Goal: Information Seeking & Learning: Find specific page/section

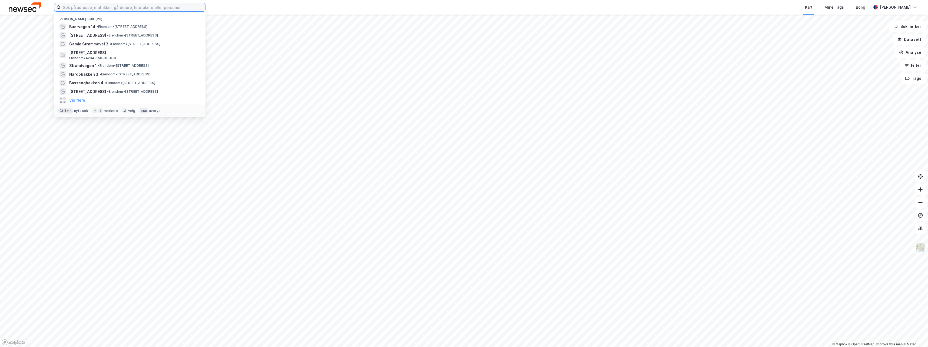
click at [79, 8] on input at bounding box center [133, 7] width 144 height 8
paste input "Klinkerveien 6"
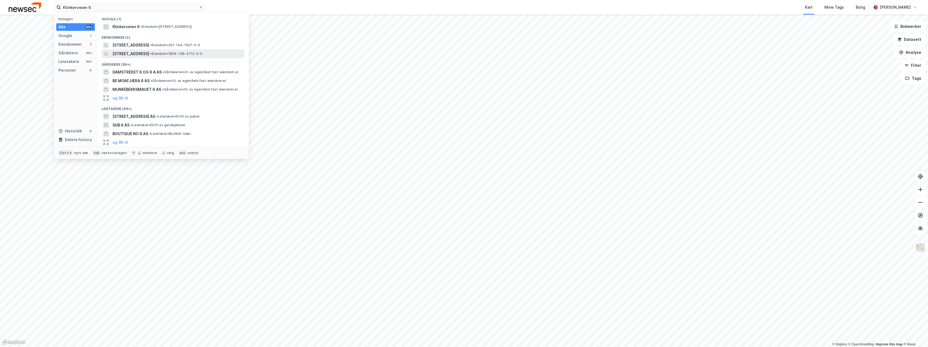
click at [147, 55] on span "[STREET_ADDRESS]" at bounding box center [131, 54] width 37 height 6
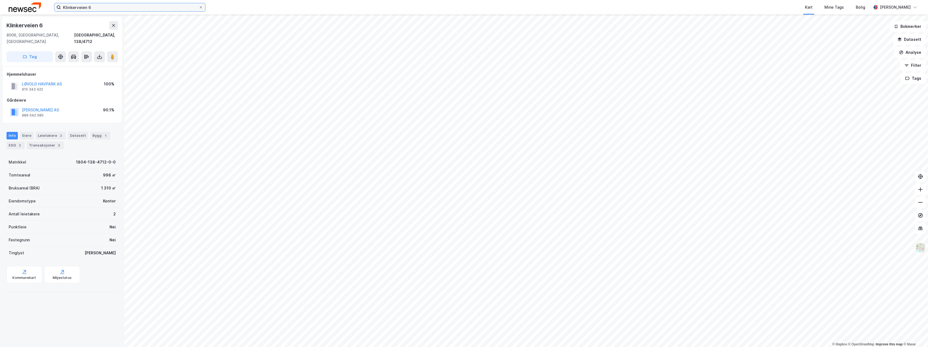
click at [95, 6] on input "Klinkerveien 6" at bounding box center [130, 7] width 138 height 8
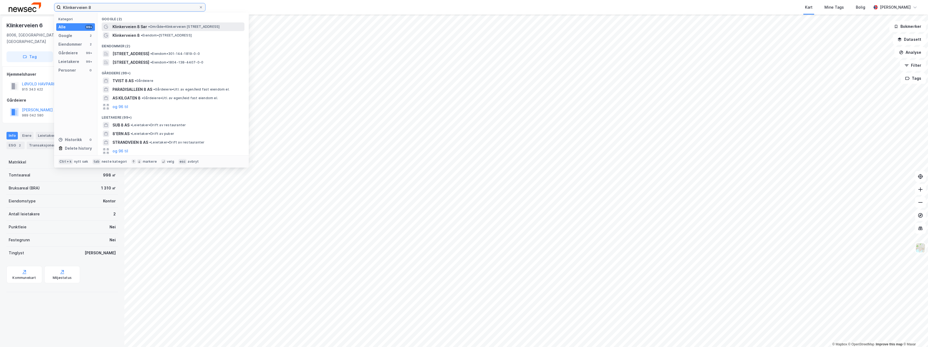
type input "Klinkerveien 8"
click at [117, 25] on span "Klinkerveien 8 Sør" at bounding box center [130, 27] width 35 height 6
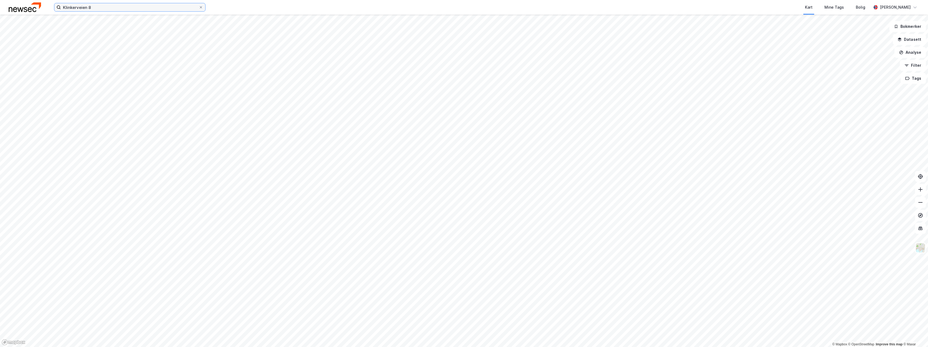
click at [98, 8] on input "Klinkerveien 8" at bounding box center [130, 7] width 138 height 8
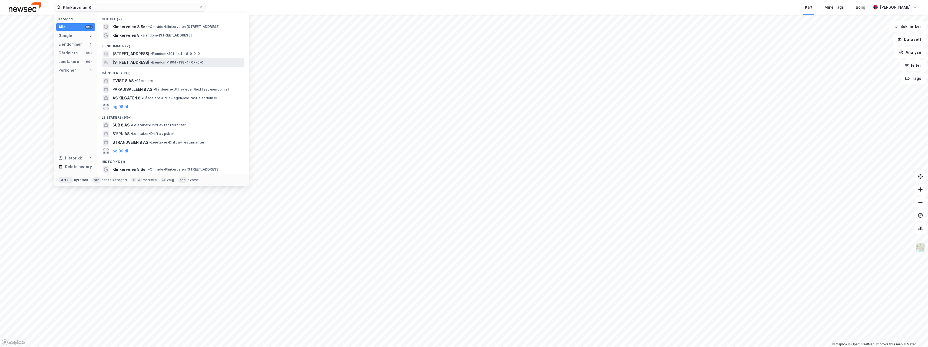
click at [148, 63] on span "[STREET_ADDRESS]" at bounding box center [131, 62] width 37 height 6
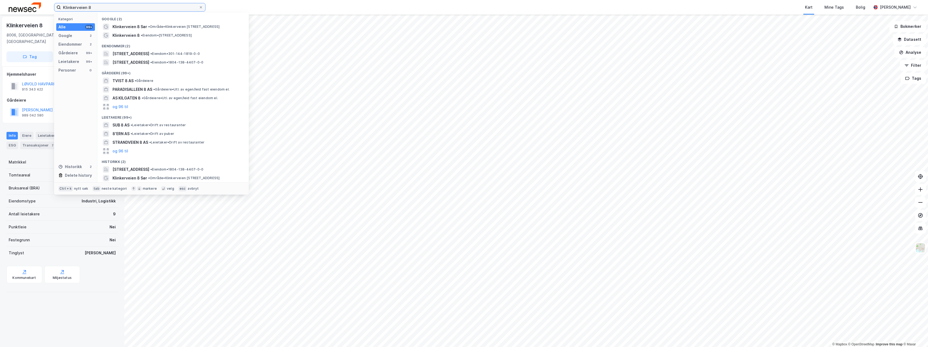
click at [95, 8] on input "Klinkerveien 8" at bounding box center [130, 7] width 138 height 8
drag, startPoint x: 95, startPoint y: 6, endPoint x: 47, endPoint y: 5, distance: 48.2
click at [47, 5] on div "Klinkerveien 8 Kategori Alle 99+ Google 2 Eiendommer 2 Gårdeiere 99+ Leietakere…" at bounding box center [464, 7] width 928 height 15
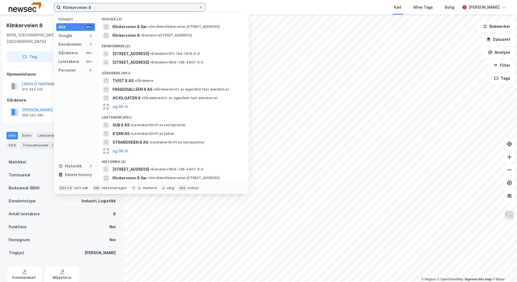
click at [177, 7] on input "Klinkerveien 8" at bounding box center [130, 7] width 138 height 8
